Goal: Navigation & Orientation: Find specific page/section

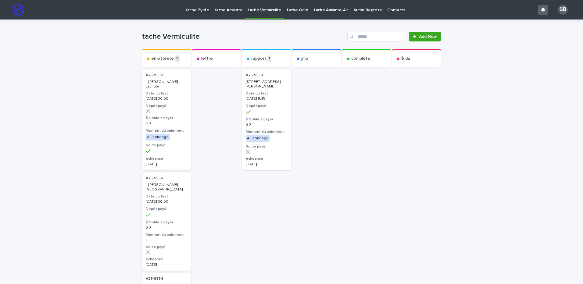
click at [53, 105] on div "Loading... Saving… Loading... Saving… tache Vermiculite Add New Send to... Send…" at bounding box center [291, 227] width 583 height 414
click at [77, 105] on div "Loading... Saving… Loading... Saving… tache Vermiculite Add New Send to... Send…" at bounding box center [291, 227] width 583 height 414
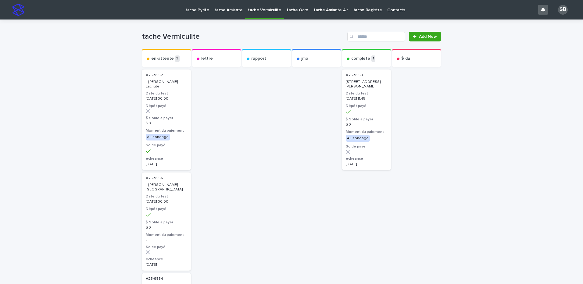
drag, startPoint x: 99, startPoint y: 69, endPoint x: 70, endPoint y: 19, distance: 57.3
click at [99, 69] on div "Loading... Saving… Loading... Saving… tache Vermiculite Add New Send to... Send…" at bounding box center [291, 227] width 583 height 414
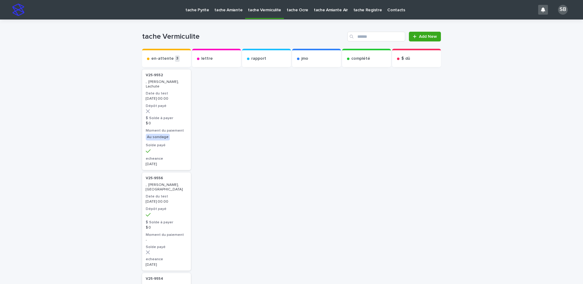
click at [293, 86] on div at bounding box center [316, 235] width 49 height 334
click at [1, 219] on div "Loading... Saving… Loading... Saving… tache Vermiculite Add New Send to... Send…" at bounding box center [291, 227] width 583 height 414
click at [195, 13] on link "tache Pyrite" at bounding box center [197, 9] width 29 height 19
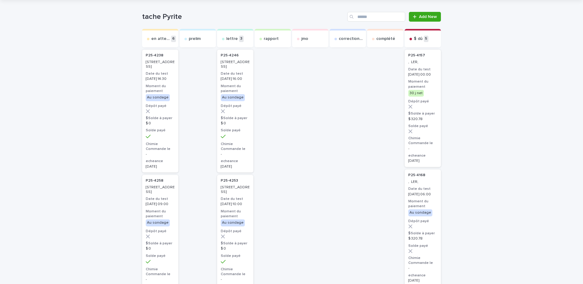
scroll to position [30, 0]
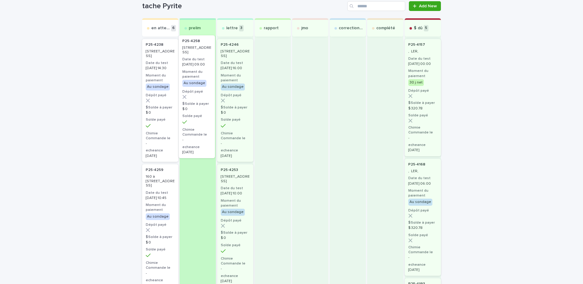
drag, startPoint x: 165, startPoint y: 203, endPoint x: 204, endPoint y: 73, distance: 135.6
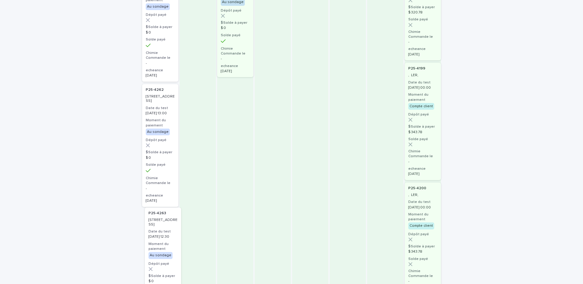
scroll to position [356, 0]
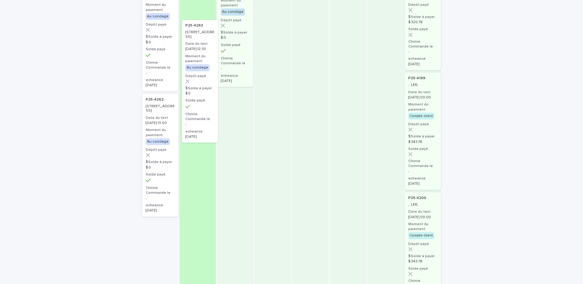
drag, startPoint x: 160, startPoint y: 244, endPoint x: 204, endPoint y: 38, distance: 210.1
click at [204, 38] on div "en attente 5 P25-[STREET_ADDRESS] Date du test [DATE] 14:30 Moment du paiement …" at bounding box center [291, 18] width 299 height 650
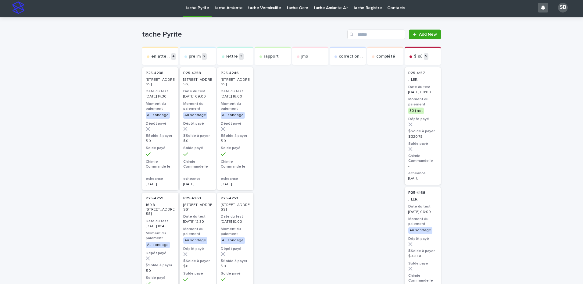
scroll to position [0, 0]
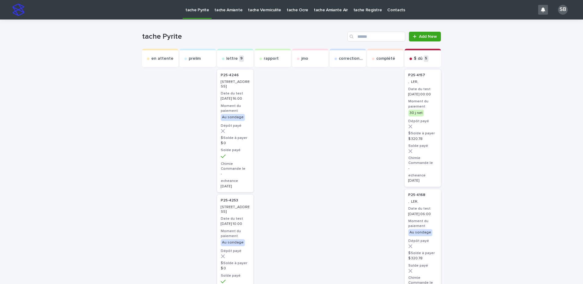
click at [230, 11] on p "tache Amiante" at bounding box center [228, 6] width 28 height 13
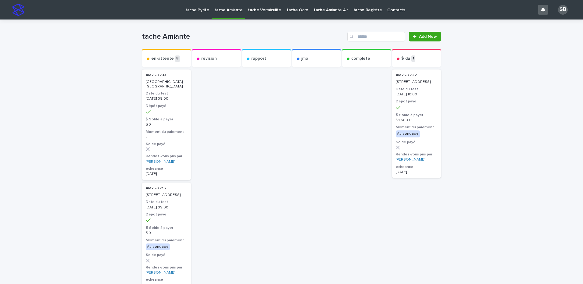
click at [270, 14] on link "tache Vermiculite" at bounding box center [264, 9] width 39 height 19
